Goal: Navigation & Orientation: Find specific page/section

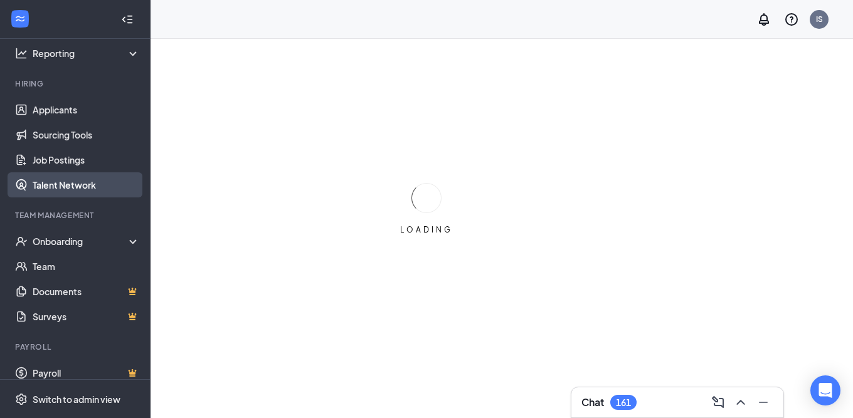
scroll to position [97, 0]
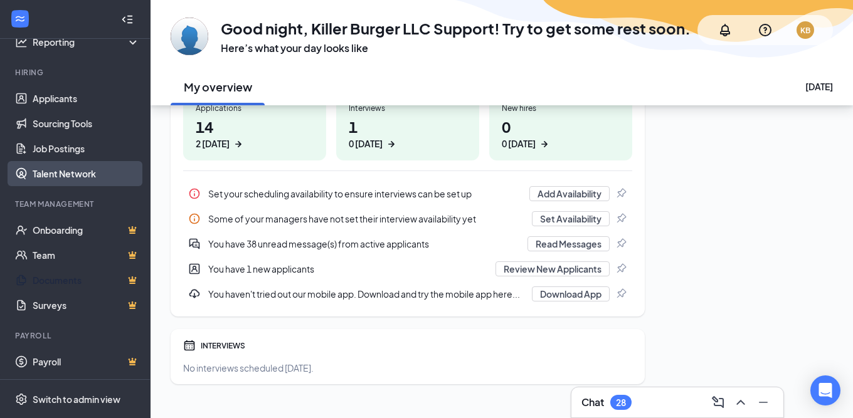
scroll to position [233, 0]
